Goal: Transaction & Acquisition: Download file/media

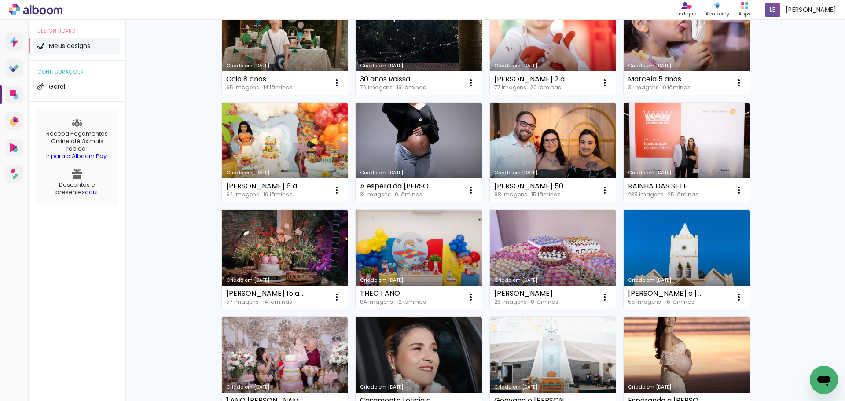
scroll to position [234, 0]
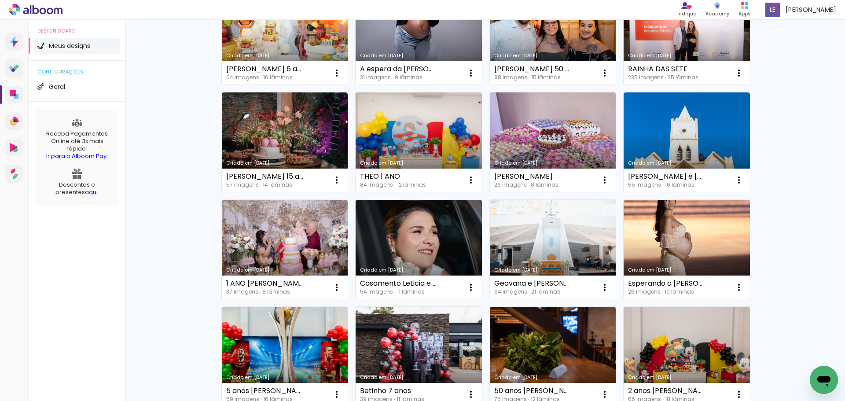
click at [268, 318] on link "Criado em [DATE]" at bounding box center [285, 356] width 126 height 99
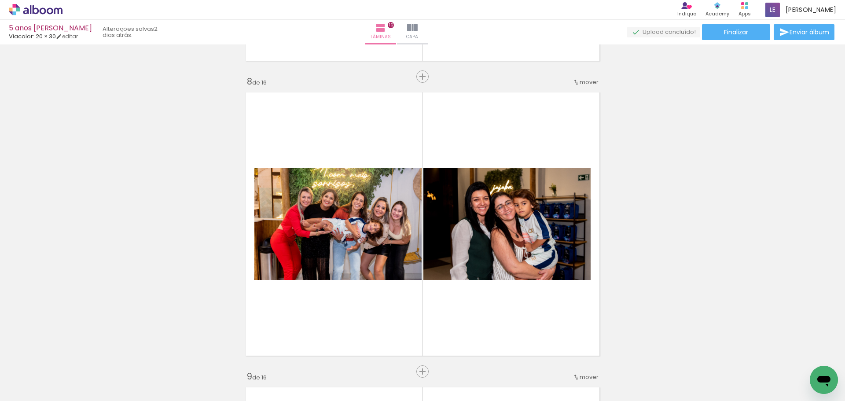
scroll to position [1928, 0]
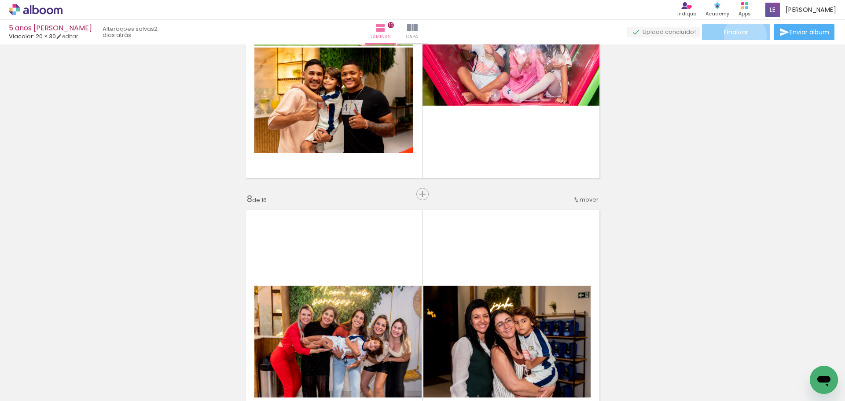
click at [742, 35] on span "Finalizar" at bounding box center [736, 32] width 24 height 6
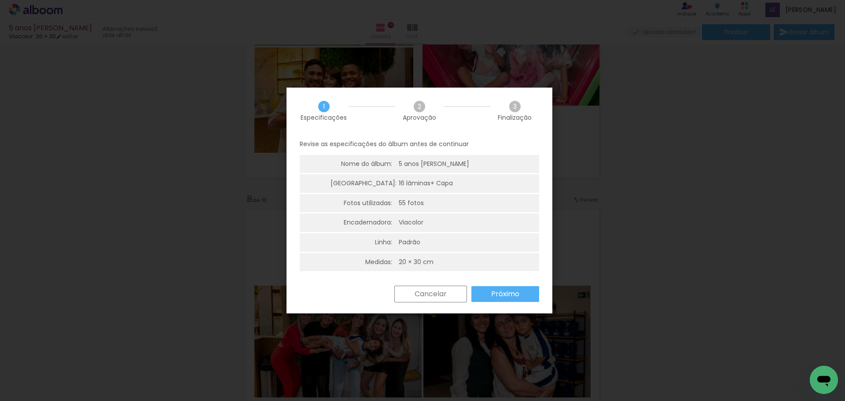
click at [0, 0] on paper-button "Próximo" at bounding box center [0, 0] width 0 height 0
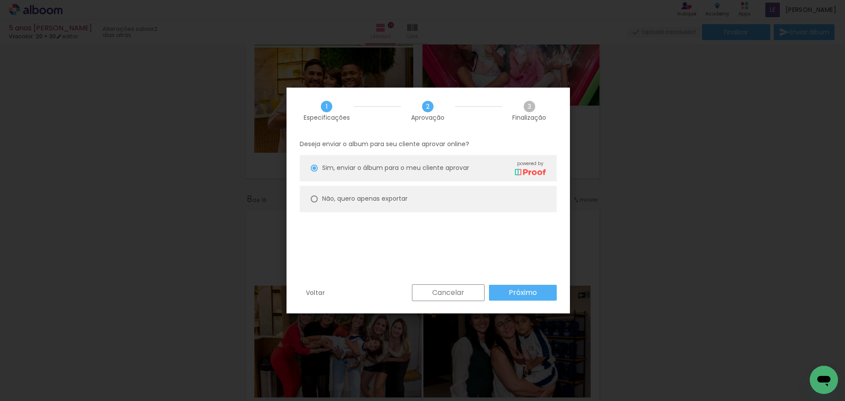
click at [0, 0] on paper-radio-button "Não, quero apenas exportar" at bounding box center [0, 0] width 0 height 0
type paper-radio-button "on"
click at [0, 0] on paper-button "Próximo" at bounding box center [0, 0] width 0 height 0
type input "Alta, 300 DPI"
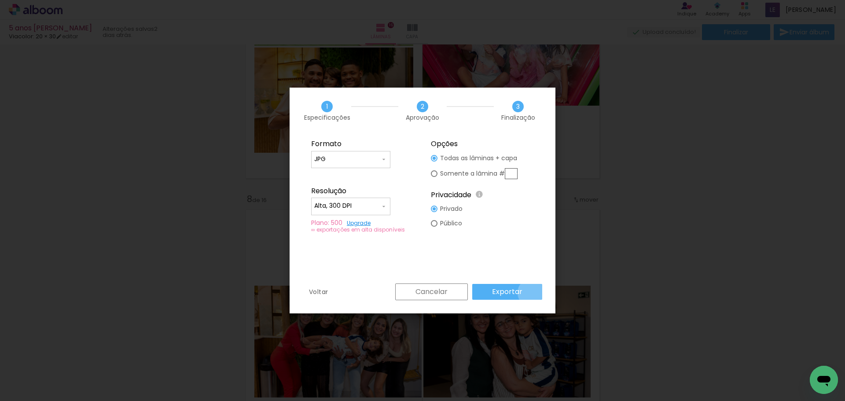
click at [0, 0] on paper-button "Exportar" at bounding box center [0, 0] width 0 height 0
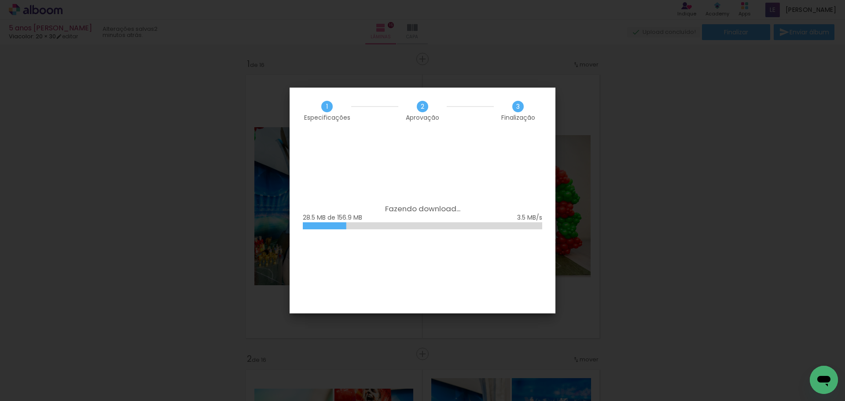
scroll to position [1928, 0]
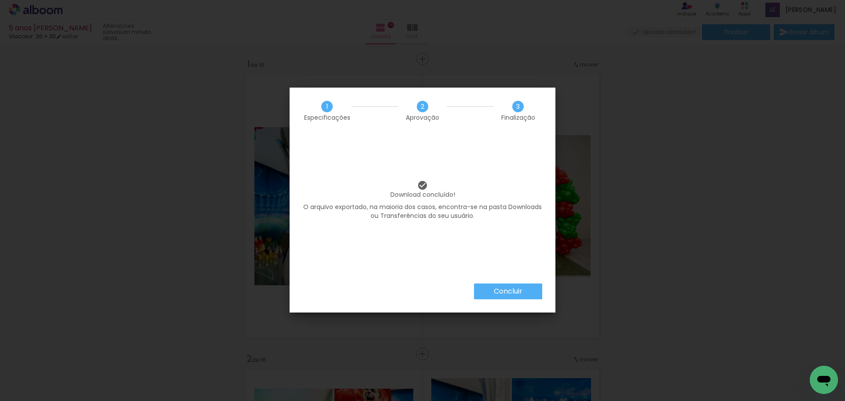
scroll to position [1928, 0]
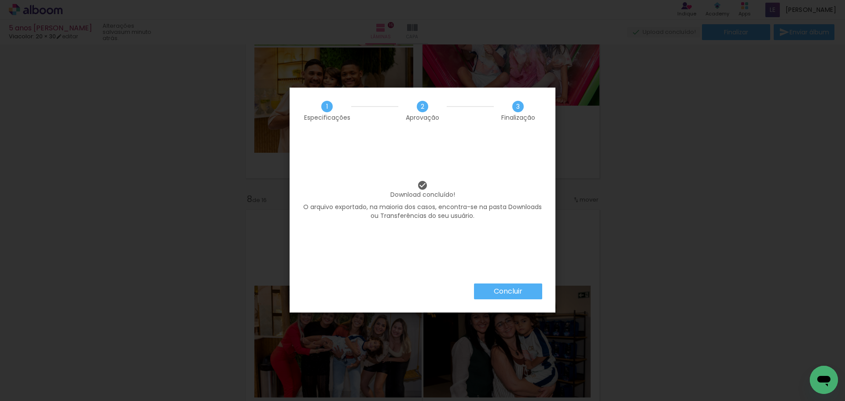
click at [0, 0] on slot "Concluir" at bounding box center [0, 0] width 0 height 0
